Goal: Task Accomplishment & Management: Complete application form

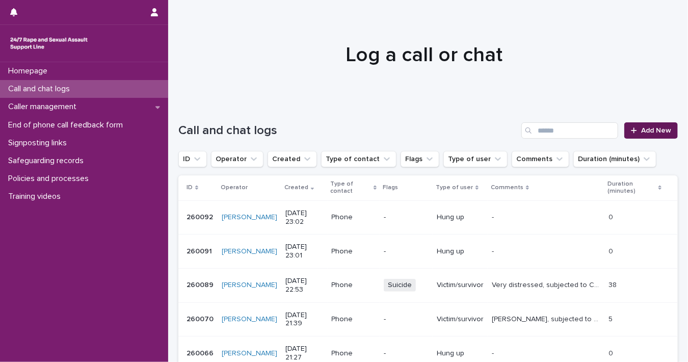
click at [658, 132] on span "Add New" at bounding box center [656, 130] width 30 height 7
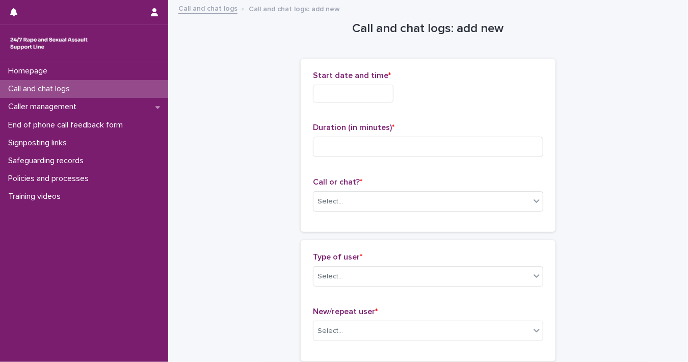
click at [354, 95] on input "text" at bounding box center [353, 94] width 80 height 18
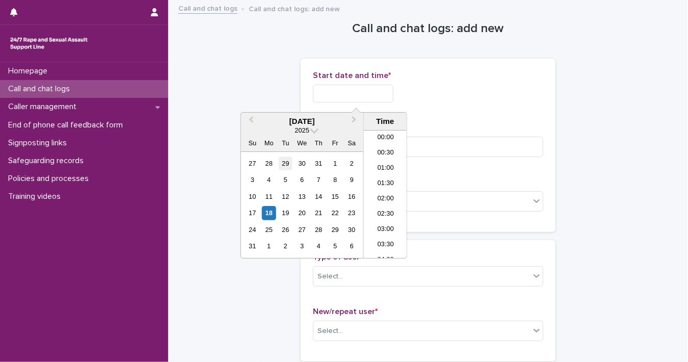
scroll to position [606, 0]
click at [266, 215] on div "18" at bounding box center [269, 213] width 14 height 14
drag, startPoint x: 348, startPoint y: 88, endPoint x: 582, endPoint y: 107, distance: 234.5
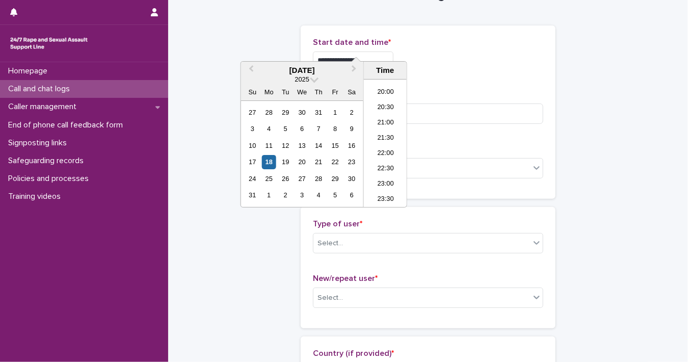
scroll to position [51, 0]
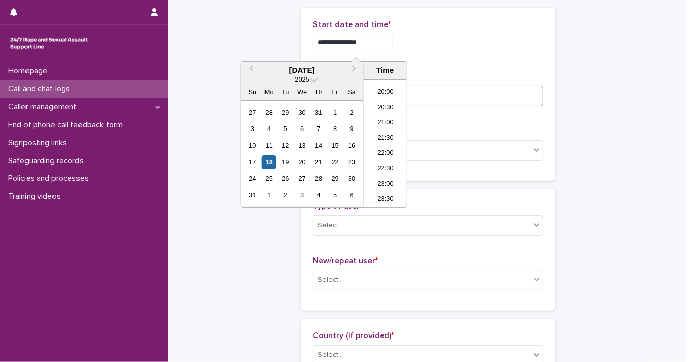
type input "**********"
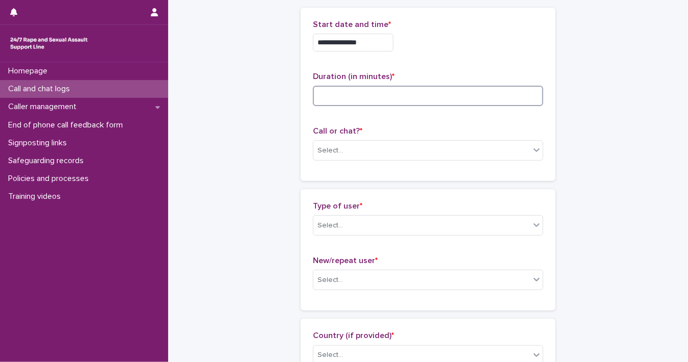
click at [458, 86] on input at bounding box center [428, 96] width 230 height 20
type input "**"
click at [523, 152] on div "Select..." at bounding box center [421, 150] width 216 height 17
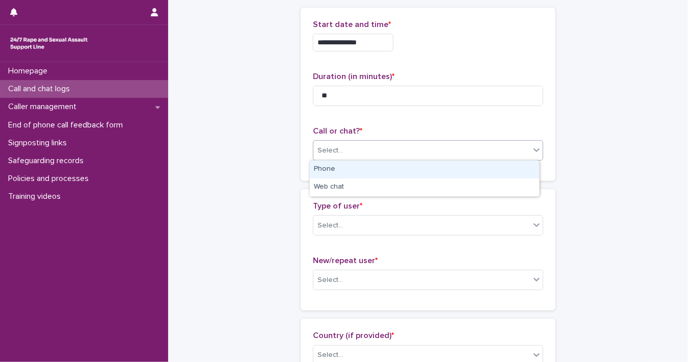
click at [486, 169] on div "Phone" at bounding box center [424, 169] width 229 height 18
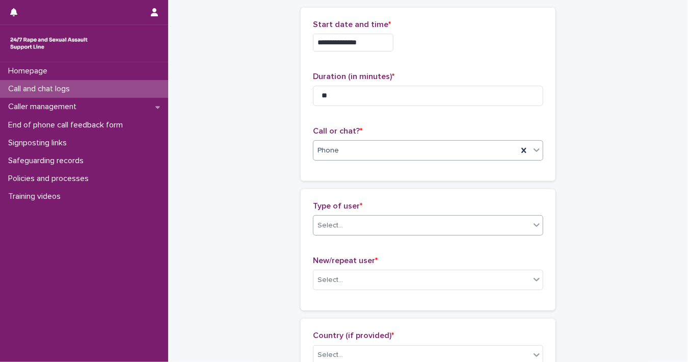
click at [531, 227] on icon at bounding box center [536, 224] width 10 height 10
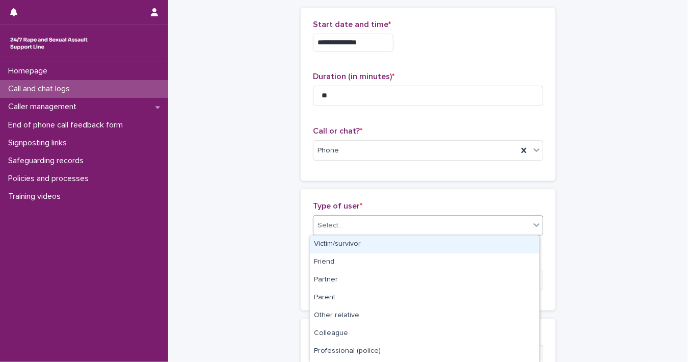
click at [520, 243] on div "Victim/survivor" at bounding box center [424, 244] width 229 height 18
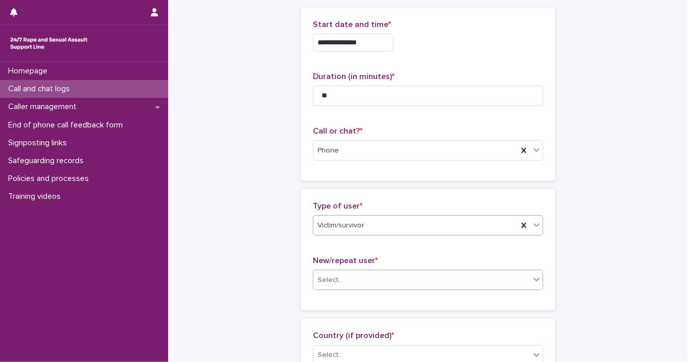
click at [535, 278] on icon at bounding box center [536, 280] width 6 height 4
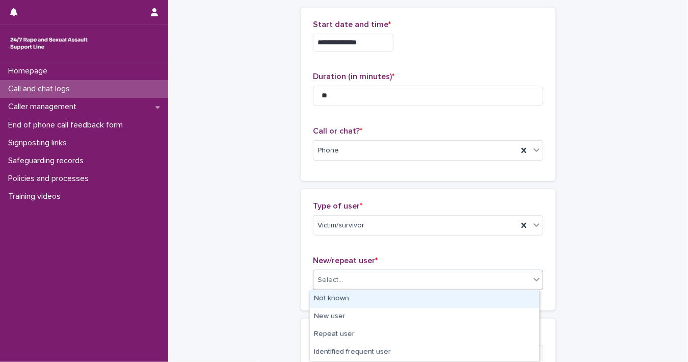
click at [516, 296] on div "Not known" at bounding box center [424, 299] width 229 height 18
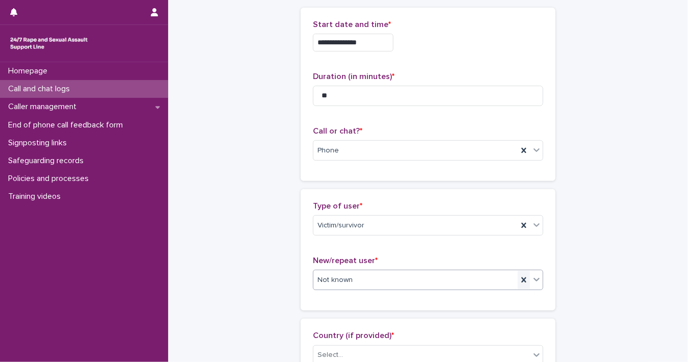
click at [521, 278] on icon at bounding box center [523, 279] width 5 height 5
click at [534, 280] on icon at bounding box center [536, 279] width 10 height 10
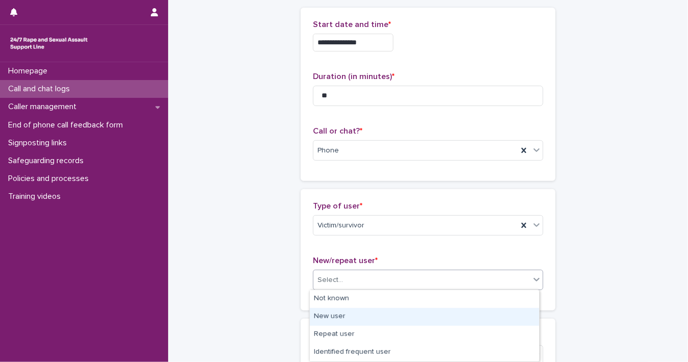
click at [479, 319] on div "New user" at bounding box center [424, 317] width 229 height 18
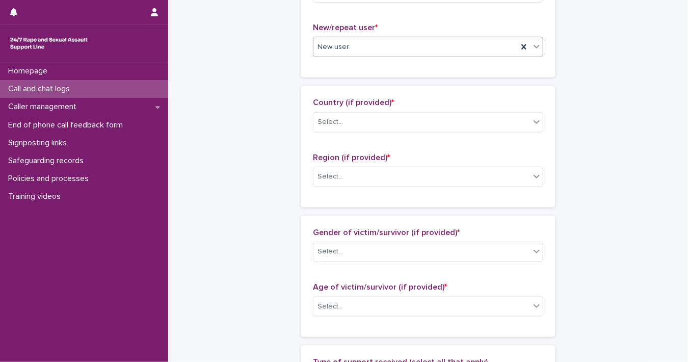
scroll to position [302, 0]
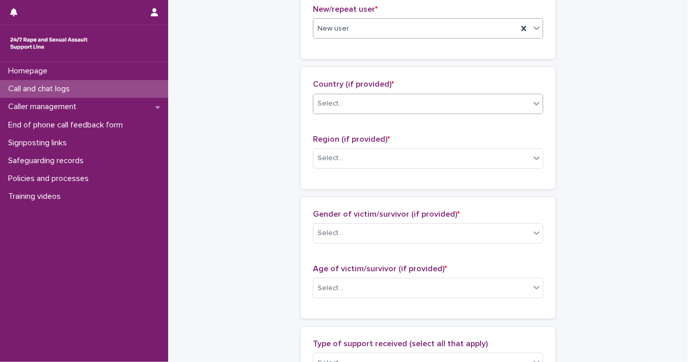
click at [521, 103] on div "Select..." at bounding box center [421, 103] width 216 height 17
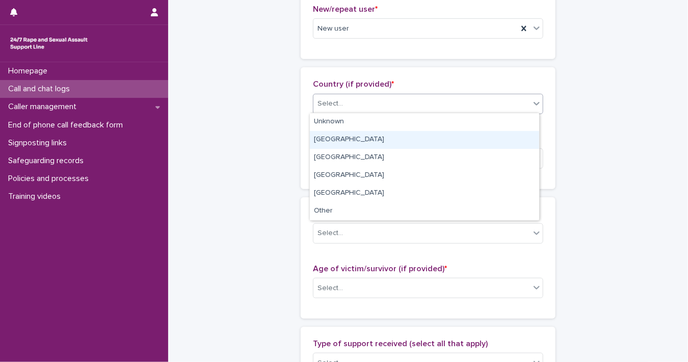
click at [498, 140] on div "[GEOGRAPHIC_DATA]" at bounding box center [424, 140] width 229 height 18
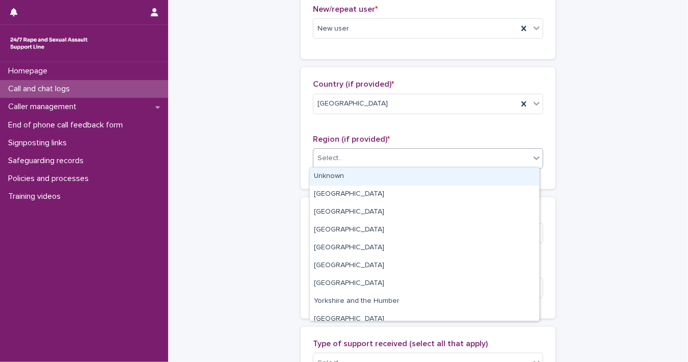
click at [530, 159] on div at bounding box center [536, 158] width 12 height 18
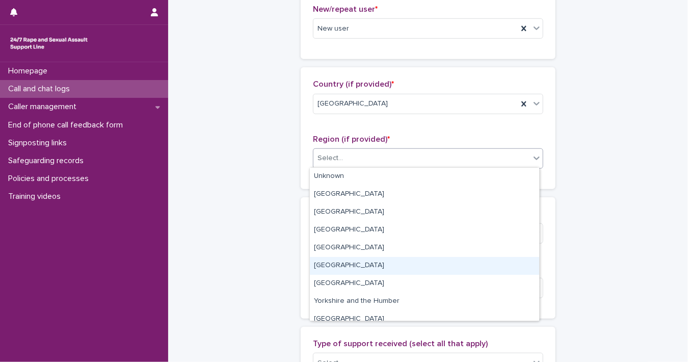
click at [497, 267] on div "[GEOGRAPHIC_DATA]" at bounding box center [424, 266] width 229 height 18
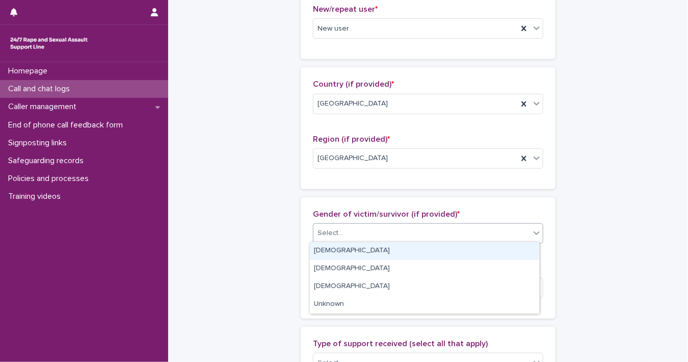
click at [530, 238] on div at bounding box center [536, 233] width 13 height 19
click at [493, 256] on div "[DEMOGRAPHIC_DATA]" at bounding box center [424, 251] width 229 height 18
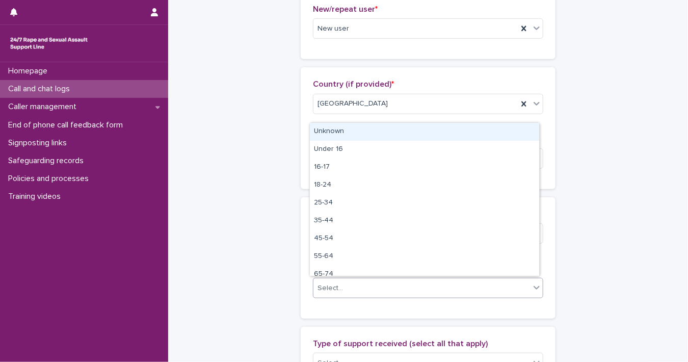
click at [532, 290] on div at bounding box center [536, 287] width 12 height 18
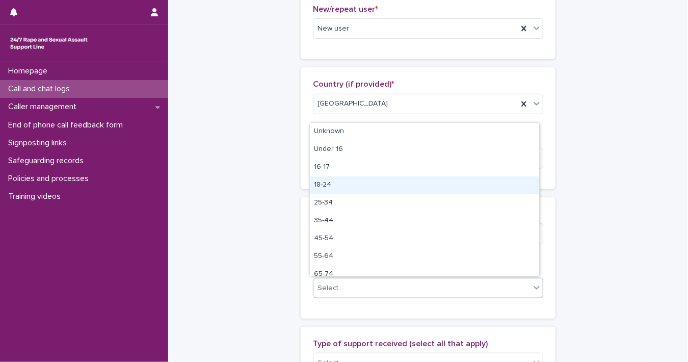
click at [468, 186] on div "18-24" at bounding box center [424, 185] width 229 height 18
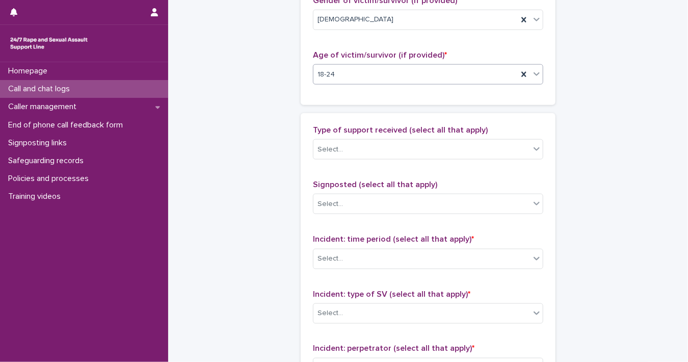
scroll to position [622, 0]
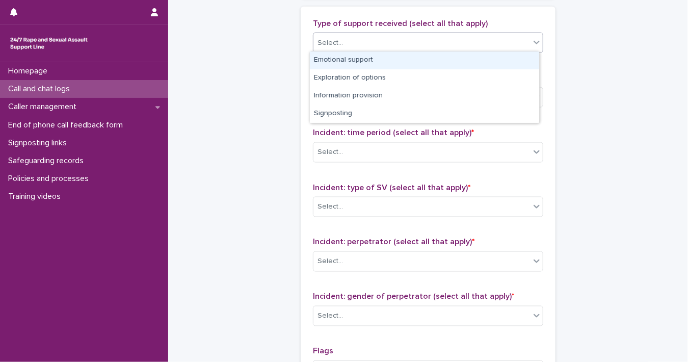
click at [536, 41] on icon at bounding box center [536, 42] width 10 height 10
click at [481, 54] on div "Emotional support" at bounding box center [424, 60] width 229 height 18
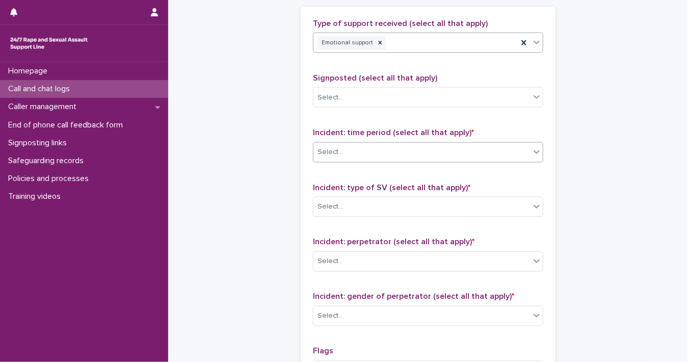
click at [530, 154] on div at bounding box center [536, 152] width 12 height 18
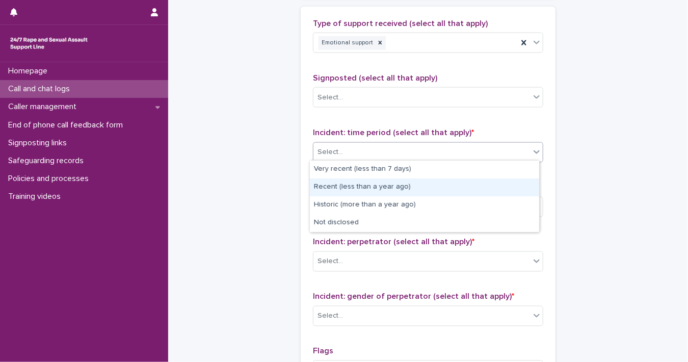
click at [514, 182] on div "Recent (less than a year ago)" at bounding box center [424, 187] width 229 height 18
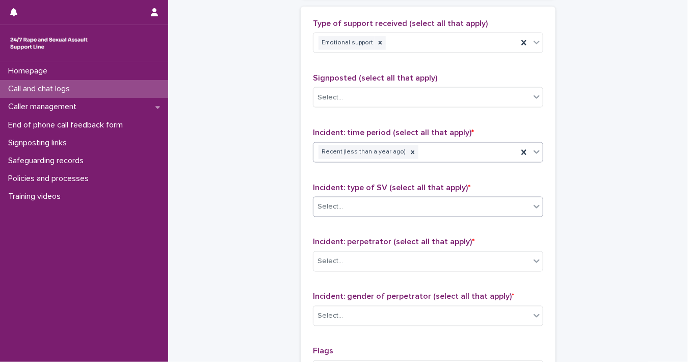
click at [530, 210] on div at bounding box center [536, 206] width 12 height 18
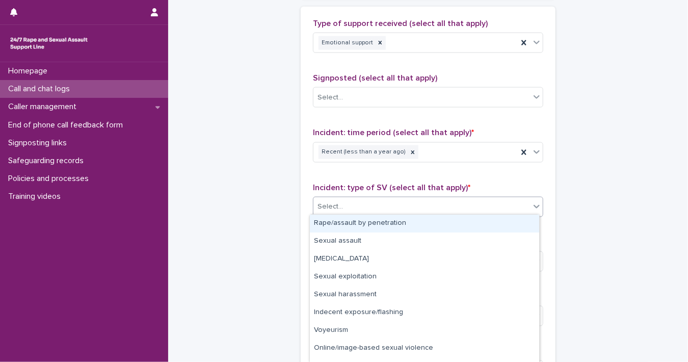
click at [501, 227] on div "Rape/assault by penetration" at bounding box center [424, 223] width 229 height 18
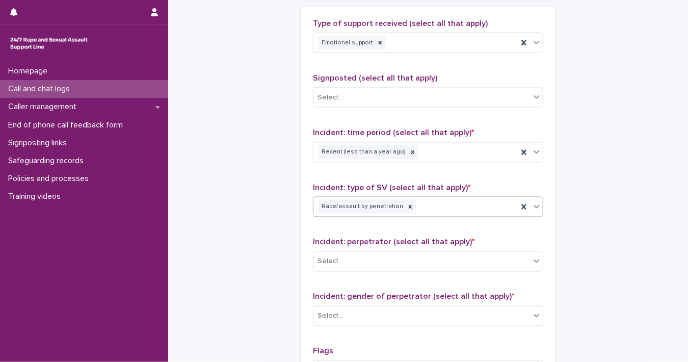
click at [534, 201] on icon at bounding box center [536, 206] width 10 height 10
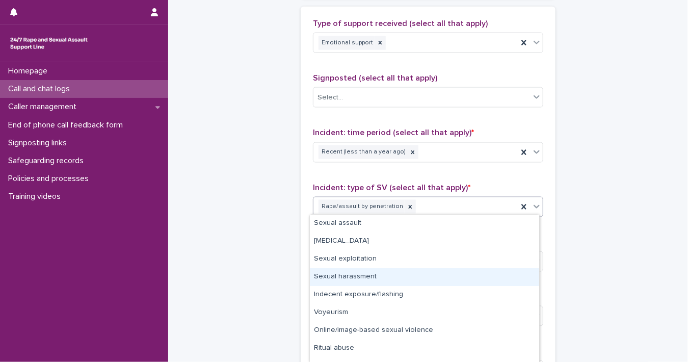
drag, startPoint x: 499, startPoint y: 262, endPoint x: 496, endPoint y: 267, distance: 5.7
click at [491, 278] on div "Sexual harassment" at bounding box center [424, 277] width 229 height 18
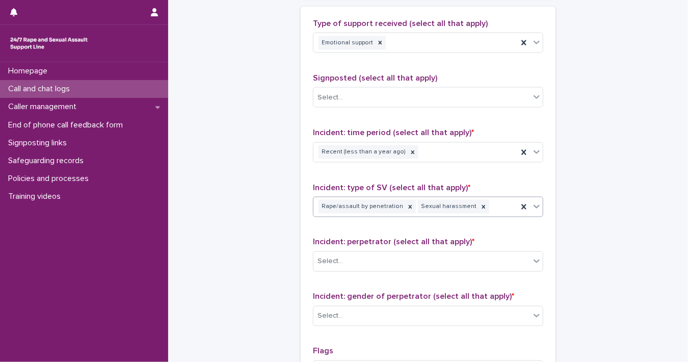
click at [534, 205] on icon at bounding box center [536, 207] width 6 height 4
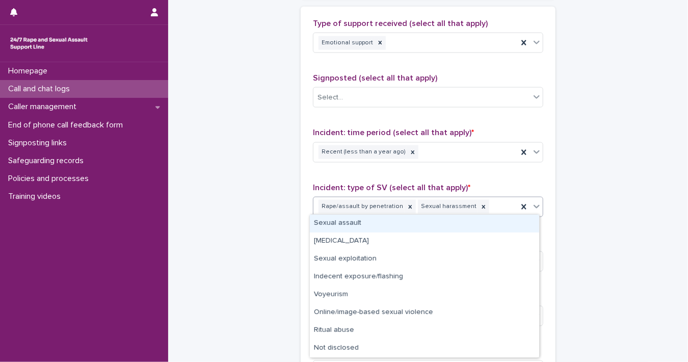
click at [510, 225] on div "Sexual assault" at bounding box center [424, 223] width 229 height 18
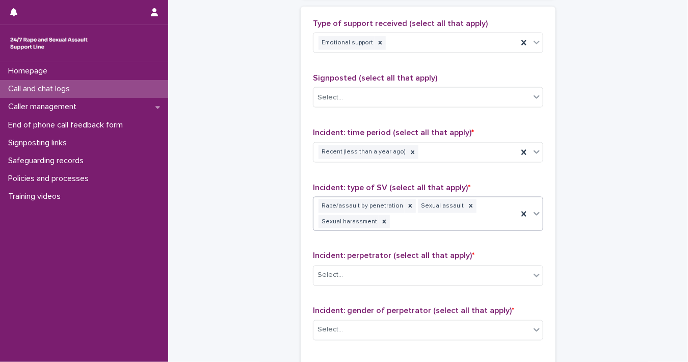
click at [534, 208] on icon at bounding box center [536, 213] width 10 height 10
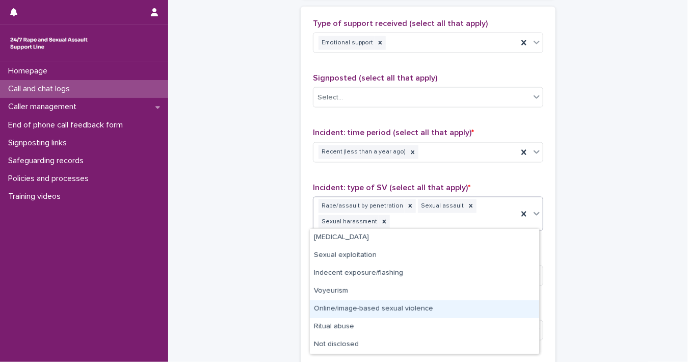
click at [483, 311] on div "Online/image-based sexual violence" at bounding box center [424, 309] width 229 height 18
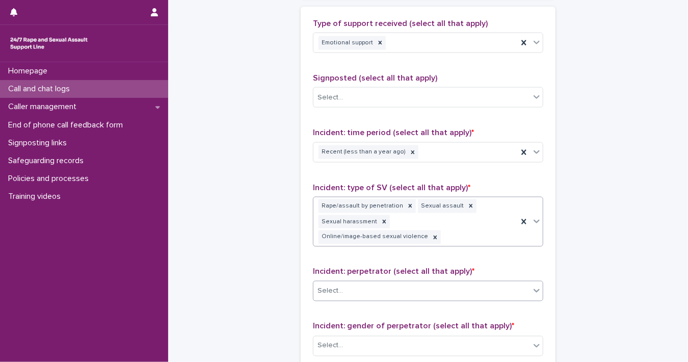
click at [522, 283] on div "Select..." at bounding box center [421, 291] width 216 height 17
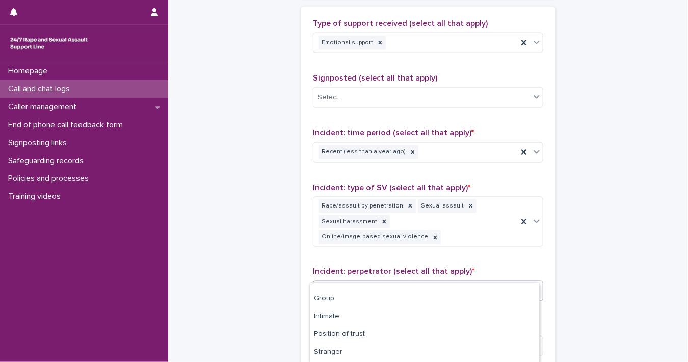
scroll to position [69, 0]
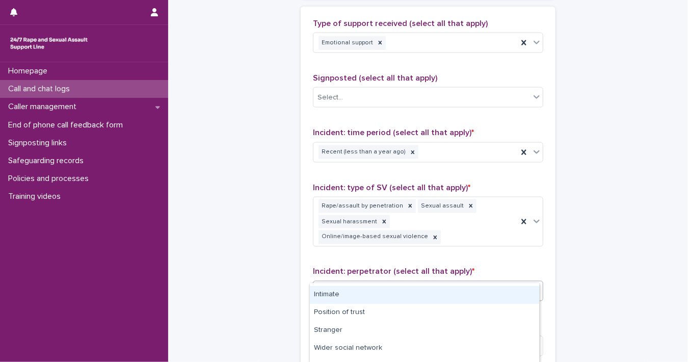
click at [495, 297] on div "Intimate" at bounding box center [424, 295] width 229 height 18
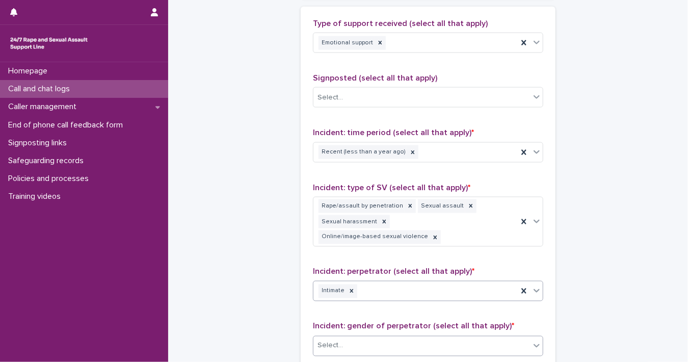
click at [531, 340] on icon at bounding box center [536, 345] width 10 height 10
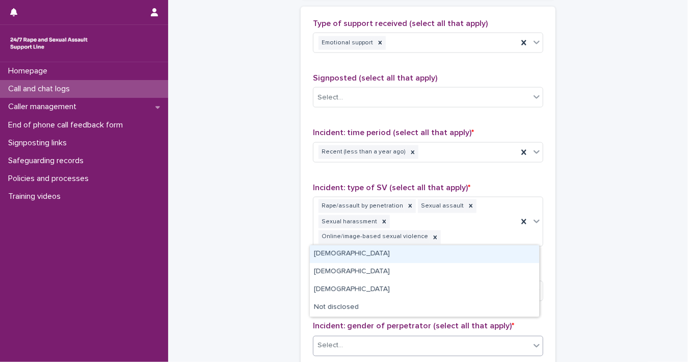
click at [454, 253] on div "[DEMOGRAPHIC_DATA]" at bounding box center [424, 254] width 229 height 18
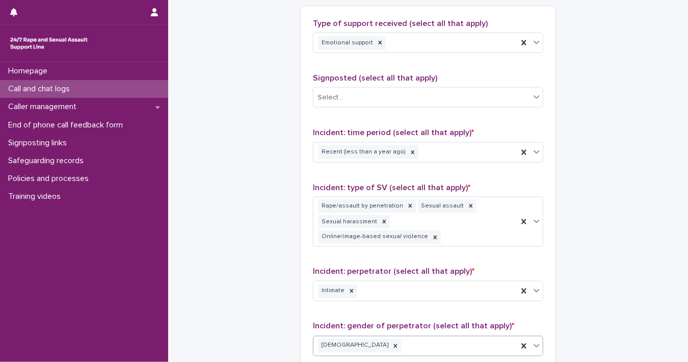
scroll to position [765, 0]
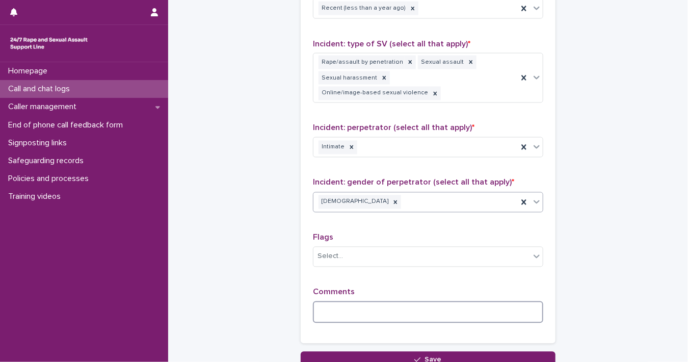
click at [454, 301] on textarea at bounding box center [428, 312] width 230 height 22
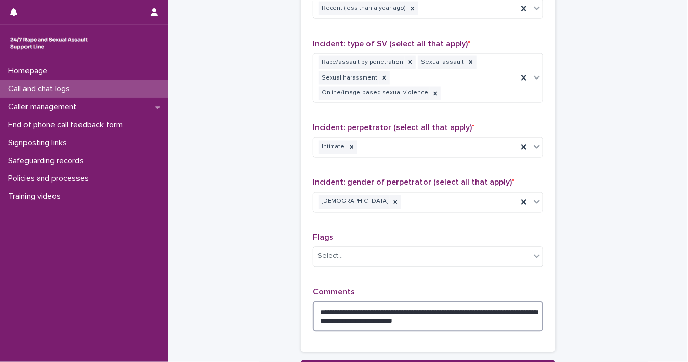
click at [426, 301] on textarea "**********" at bounding box center [428, 316] width 230 height 31
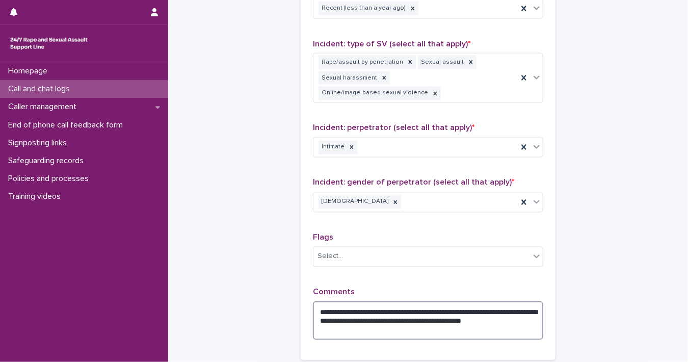
scroll to position [849, 0]
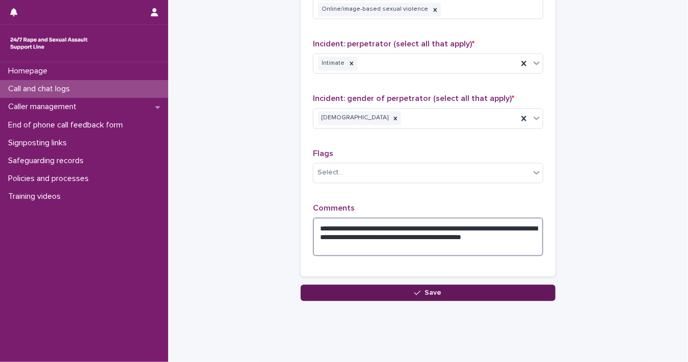
type textarea "**********"
click at [454, 285] on button "Save" at bounding box center [427, 293] width 255 height 16
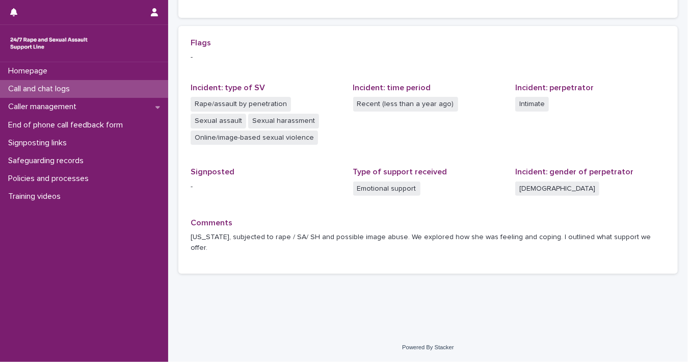
scroll to position [212, 0]
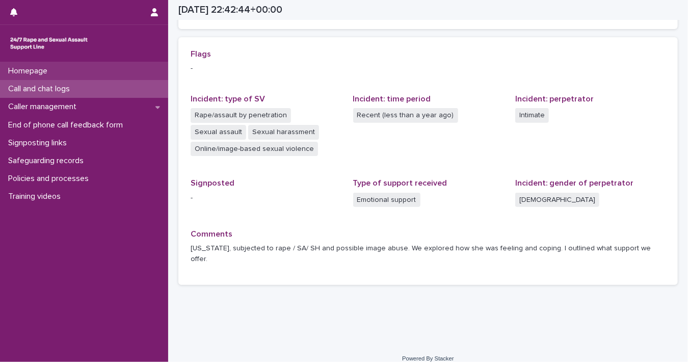
click at [83, 74] on div "Homepage" at bounding box center [84, 71] width 168 height 18
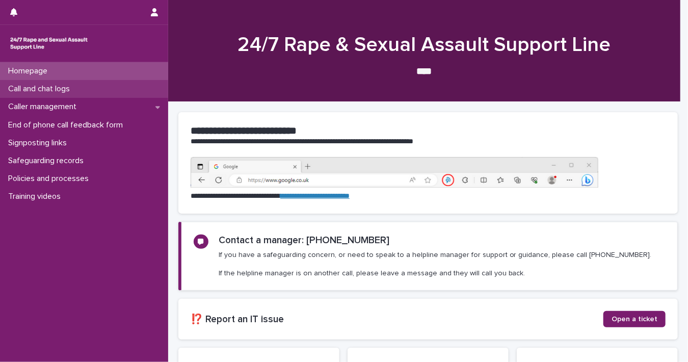
click at [78, 88] on p "Call and chat logs" at bounding box center [41, 89] width 74 height 10
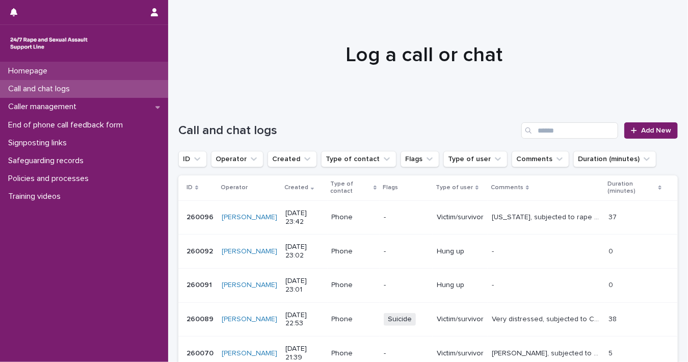
click at [57, 73] on div "Homepage" at bounding box center [84, 71] width 168 height 18
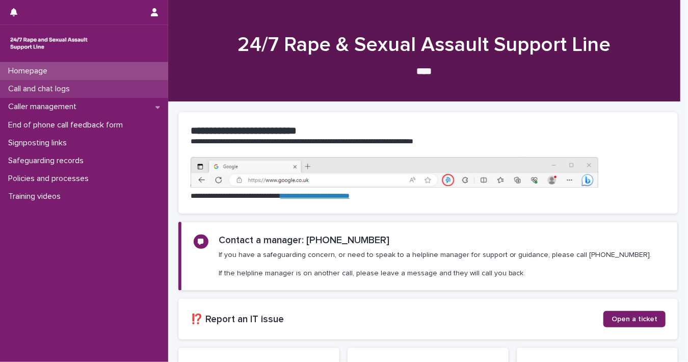
click at [59, 93] on p "Call and chat logs" at bounding box center [41, 89] width 74 height 10
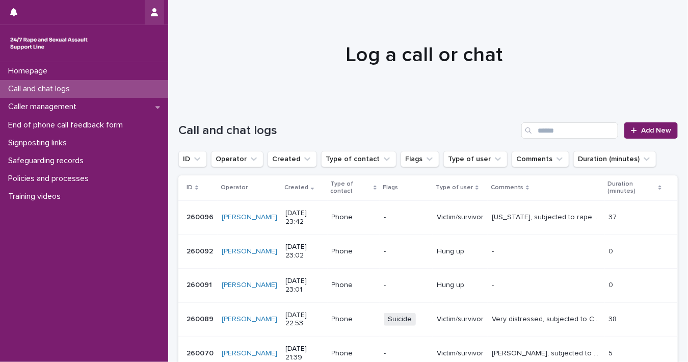
click at [154, 12] on icon "button" at bounding box center [154, 12] width 7 height 8
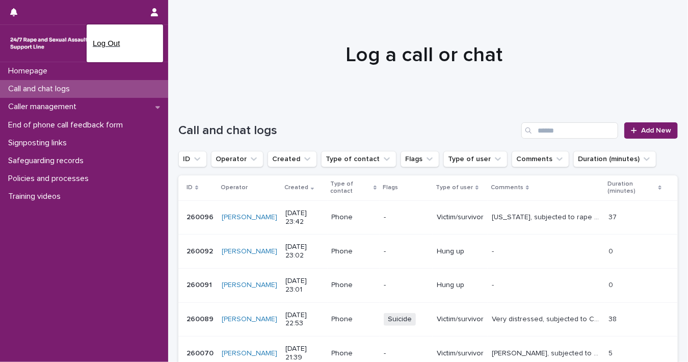
click at [126, 41] on p "Log Out" at bounding box center [125, 43] width 64 height 17
